Goal: Task Accomplishment & Management: Use online tool/utility

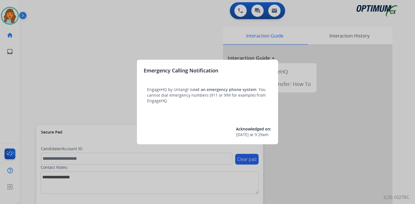
click at [49, 49] on div at bounding box center [207, 102] width 415 height 204
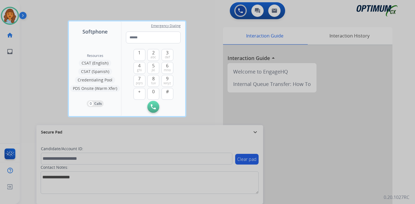
click at [38, 38] on div at bounding box center [207, 102] width 415 height 204
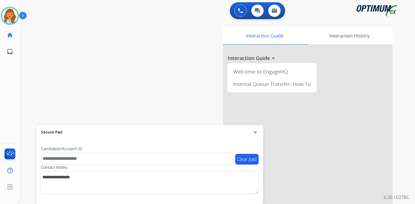
click at [25, 17] on img at bounding box center [24, 16] width 10 height 11
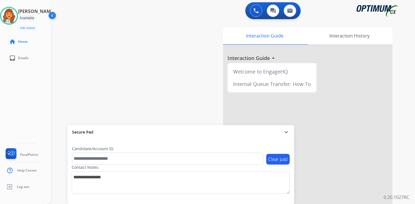
click at [399, 186] on div "Interaction Guide Interaction History Interaction Guide arrow_drop_up Welcome t…" at bounding box center [299, 140] width 204 height 231
click at [401, 180] on div "0 Voice Interactions 0 Chat Interactions 0 Email Interactions swap_horiz Break …" at bounding box center [233, 102] width 364 height 204
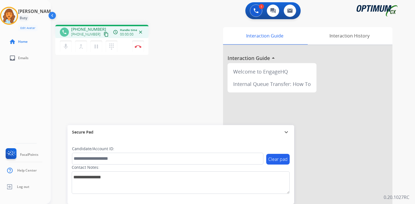
click at [104, 33] on mat-icon "content_copy" at bounding box center [106, 34] width 5 height 5
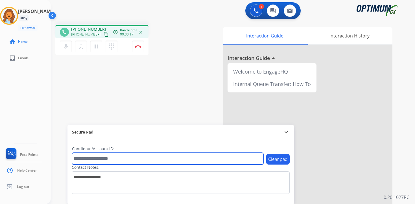
click at [136, 158] on input "text" at bounding box center [167, 159] width 191 height 12
type input "*******"
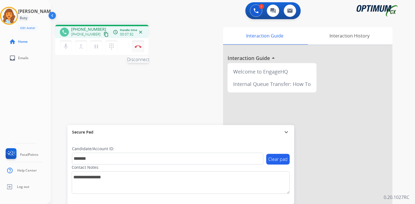
click at [141, 50] on button "Disconnect" at bounding box center [138, 47] width 12 height 12
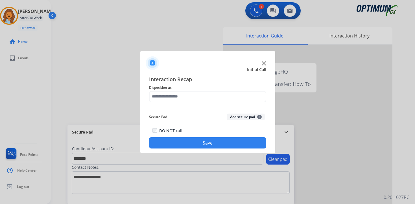
click at [257, 118] on span "+" at bounding box center [259, 117] width 5 height 5
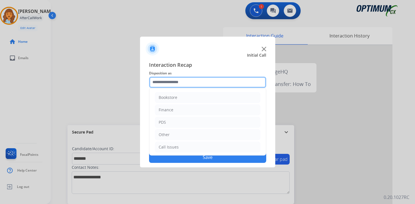
click at [197, 82] on input "text" at bounding box center [207, 82] width 117 height 11
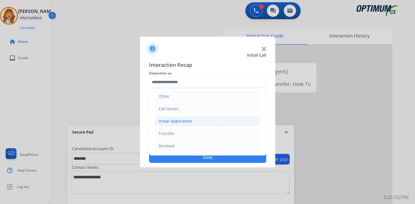
click at [181, 124] on div "Initial Application" at bounding box center [175, 121] width 33 height 6
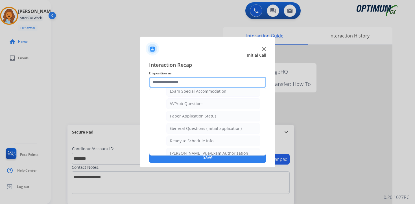
scroll to position [287, 0]
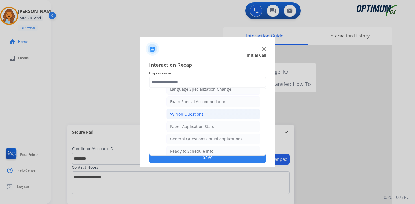
click at [210, 114] on li "VVProb Questions" at bounding box center [213, 114] width 94 height 11
type input "**********"
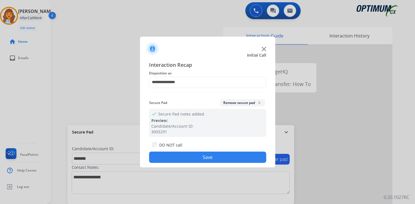
click at [212, 157] on button "Save" at bounding box center [207, 157] width 117 height 11
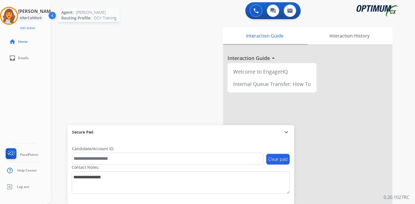
click at [8, 17] on img at bounding box center [9, 16] width 16 height 16
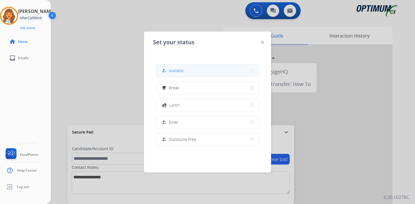
click at [192, 70] on button "how_to_reg Available" at bounding box center [207, 71] width 103 height 12
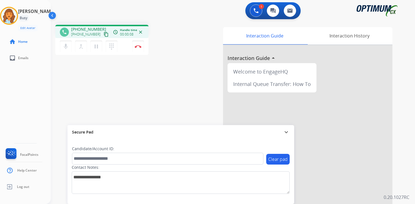
drag, startPoint x: 407, startPoint y: 193, endPoint x: 412, endPoint y: 193, distance: 4.8
click at [407, 193] on div "1 Voice Interactions 0 Chat Interactions 0 Email Interactions phone [PHONE_NUMB…" at bounding box center [233, 102] width 364 height 204
click at [104, 35] on mat-icon "content_copy" at bounding box center [106, 34] width 5 height 5
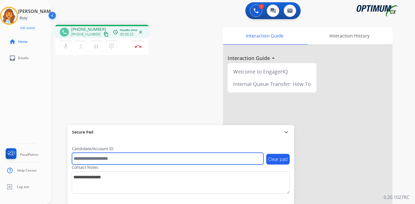
click at [121, 160] on input "text" at bounding box center [167, 159] width 191 height 12
type input "*******"
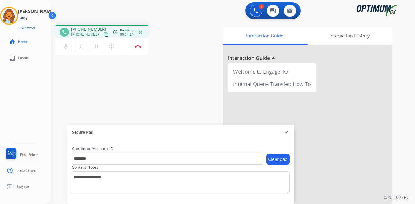
click at [399, 189] on div "Interaction Guide Interaction History Interaction Guide arrow_drop_up Welcome t…" at bounding box center [299, 140] width 204 height 231
click at [140, 48] on button "Disconnect" at bounding box center [138, 47] width 12 height 12
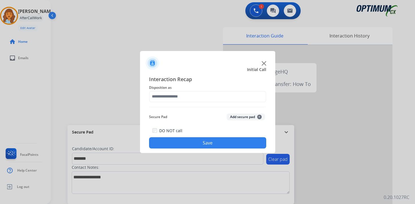
click at [262, 116] on button "Add secure pad +" at bounding box center [245, 117] width 38 height 7
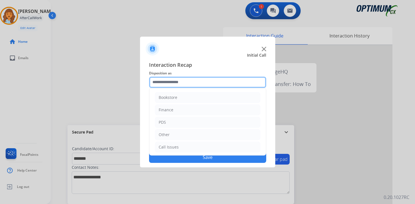
click at [164, 77] on input "text" at bounding box center [207, 82] width 117 height 11
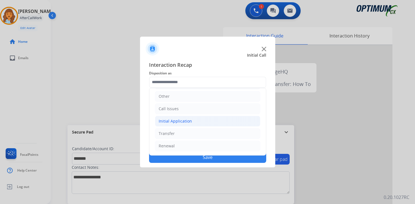
click at [171, 122] on div "Initial Application" at bounding box center [175, 121] width 33 height 6
click at [179, 134] on div "Credential Resend (Initial application)" at bounding box center [205, 134] width 71 height 6
type input "**********"
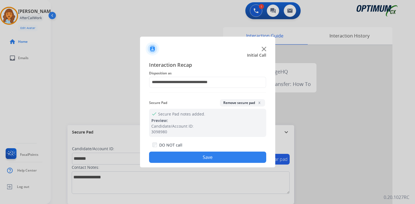
click at [182, 155] on button "Save" at bounding box center [207, 157] width 117 height 11
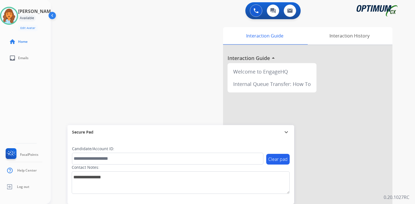
click at [400, 170] on div "Interaction Guide Interaction History Interaction Guide arrow_drop_up Welcome t…" at bounding box center [299, 140] width 204 height 231
click at [13, 14] on img at bounding box center [9, 16] width 16 height 16
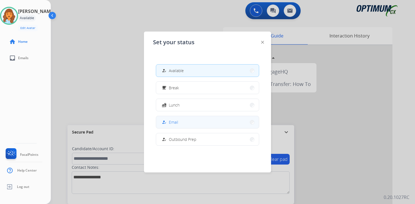
click at [178, 121] on span "Email" at bounding box center [173, 122] width 9 height 6
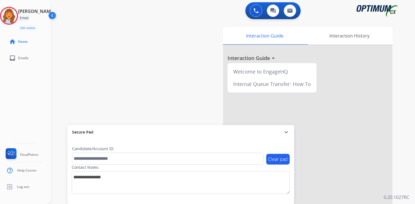
click at [401, 190] on div "Interaction Guide Interaction History Interaction Guide arrow_drop_up Welcome t…" at bounding box center [299, 140] width 204 height 231
click at [17, 17] on img at bounding box center [9, 16] width 16 height 16
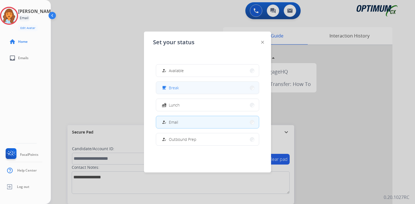
click at [186, 85] on button "free_breakfast Break" at bounding box center [207, 88] width 103 height 12
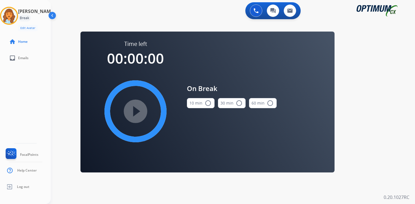
click at [405, 160] on div "0 Voice Interactions 0 Chat Interactions 0 Email Interactions swap_horiz Break …" at bounding box center [233, 102] width 364 height 204
click at [14, 14] on img at bounding box center [9, 16] width 16 height 16
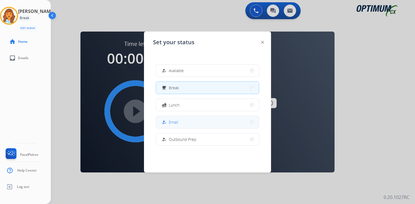
click at [173, 121] on span "Email" at bounding box center [173, 122] width 9 height 6
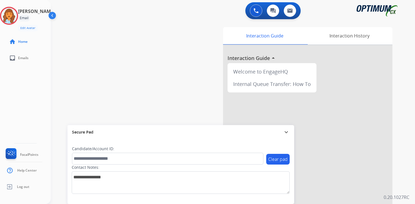
click at [406, 180] on div "0 Voice Interactions 0 Chat Interactions 0 Email Interactions swap_horiz Break …" at bounding box center [233, 102] width 364 height 204
click at [257, 12] on img at bounding box center [255, 10] width 5 height 5
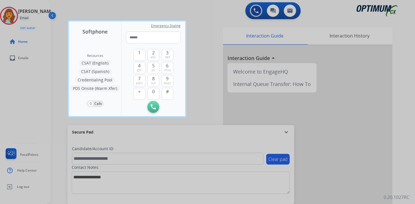
click at [406, 152] on div at bounding box center [207, 102] width 415 height 204
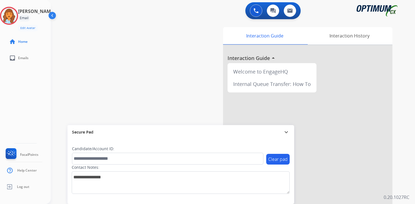
click at [402, 189] on div "0 Voice Interactions 0 Chat Interactions 0 Email Interactions swap_horiz Break …" at bounding box center [233, 102] width 364 height 204
click at [253, 12] on img at bounding box center [255, 10] width 5 height 5
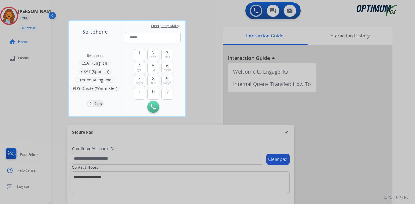
click at [89, 65] on button "CSAT (English)" at bounding box center [95, 63] width 32 height 7
click at [98, 73] on button "CSAT (Spanish)" at bounding box center [95, 71] width 34 height 7
click at [207, 30] on div at bounding box center [207, 102] width 415 height 204
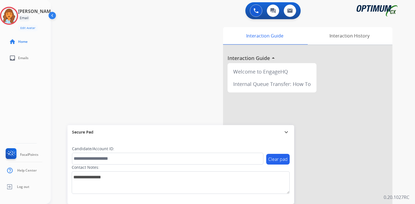
click at [408, 184] on div "0 Voice Interactions 0 Chat Interactions 0 Email Interactions swap_horiz Break …" at bounding box center [233, 102] width 364 height 204
click at [12, 16] on img at bounding box center [9, 16] width 16 height 16
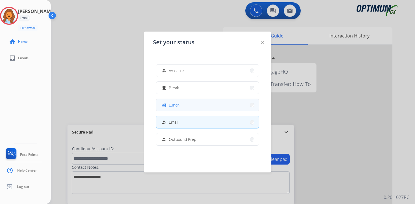
click at [181, 103] on button "fastfood Lunch" at bounding box center [207, 105] width 103 height 12
